Goal: Task Accomplishment & Management: Complete application form

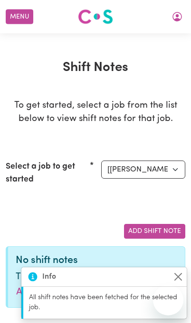
select select "15093"
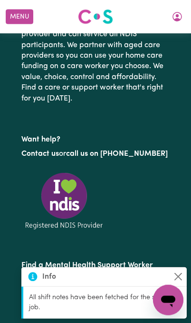
scroll to position [409, 0]
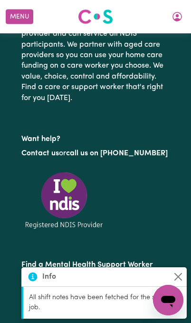
click at [176, 282] on button "Close" at bounding box center [178, 276] width 11 height 11
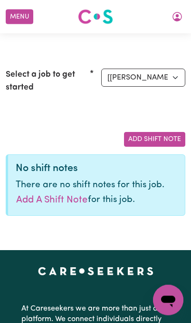
click at [157, 141] on button "Add Shift Note" at bounding box center [154, 139] width 61 height 15
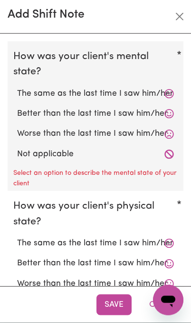
scroll to position [25, 0]
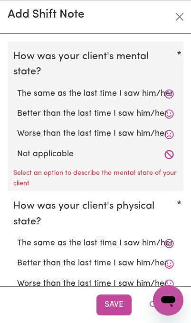
click at [171, 155] on icon at bounding box center [169, 154] width 9 height 9
click at [161, 153] on label "Not applicable" at bounding box center [95, 154] width 157 height 12
click at [17, 148] on input "Not applicable" at bounding box center [17, 148] width 0 height 0
radio input "true"
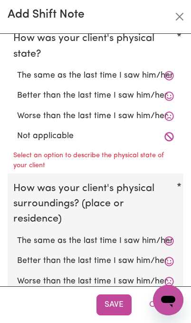
scroll to position [171, 0]
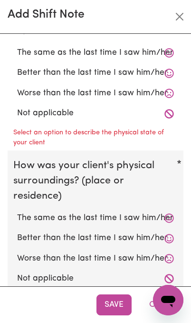
click at [171, 113] on icon at bounding box center [169, 113] width 9 height 9
click at [163, 107] on label "Not applicable" at bounding box center [95, 113] width 157 height 12
click at [17, 107] on input "Not applicable" at bounding box center [17, 107] width 0 height 0
radio input "true"
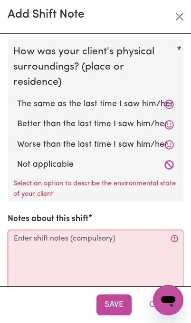
scroll to position [270, 0]
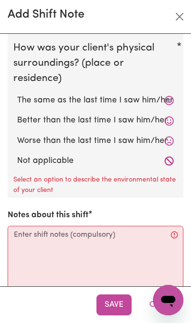
click at [72, 115] on label "Better than the last time I saw him/her" at bounding box center [95, 120] width 157 height 12
click at [17, 114] on input "Better than the last time I saw him/her" at bounding box center [17, 114] width 0 height 0
radio input "true"
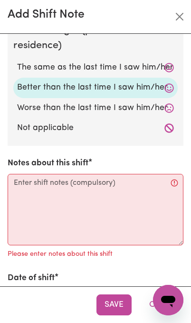
scroll to position [303, 0]
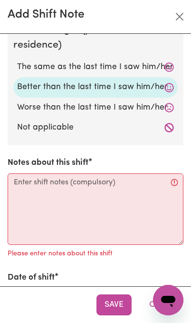
click at [172, 127] on icon at bounding box center [169, 127] width 9 height 9
click at [163, 121] on label "Not applicable" at bounding box center [95, 127] width 157 height 12
click at [17, 121] on input "Not applicable" at bounding box center [17, 121] width 0 height 0
radio input "true"
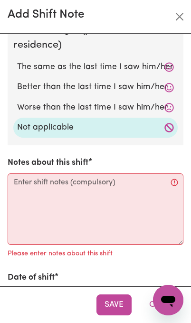
click at [163, 123] on label "Not applicable" at bounding box center [95, 127] width 157 height 12
click at [17, 121] on input "Not applicable" at bounding box center [17, 121] width 0 height 0
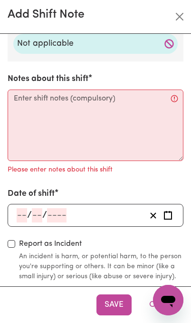
scroll to position [387, 0]
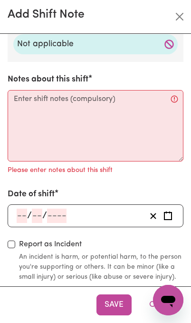
click at [21, 214] on input "number" at bounding box center [22, 216] width 10 height 14
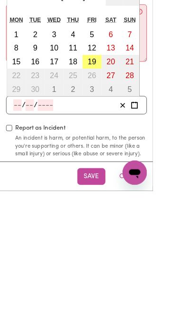
scroll to position [306, 0]
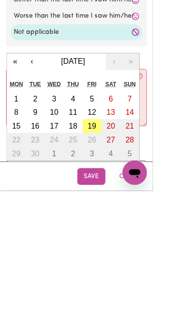
click at [117, 154] on div "How was your client's mental state? The same as the last time I saw him/her Bet…" at bounding box center [96, 48] width 176 height 627
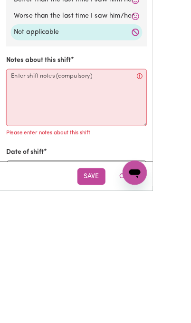
scroll to position [110, 0]
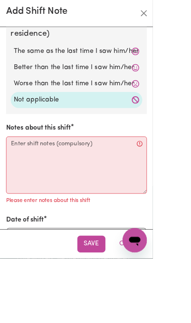
click at [41, 291] on input "number" at bounding box center [37, 296] width 10 height 14
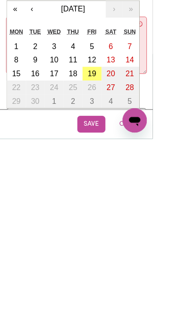
click at [112, 87] on div "How was your client's mental state? The same as the last time I saw him/her Bet…" at bounding box center [96, 48] width 176 height 627
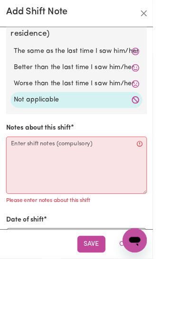
click at [32, 291] on input "number" at bounding box center [37, 296] width 10 height 14
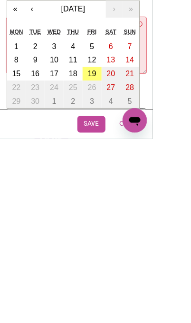
click at [73, 10] on div "How was your client's mental state? The same as the last time I saw him/her Bet…" at bounding box center [96, 48] width 176 height 627
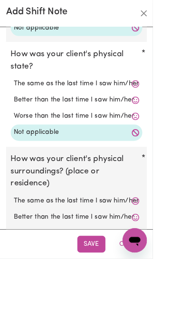
scroll to position [-11, 0]
